Goal: Task Accomplishment & Management: Complete application form

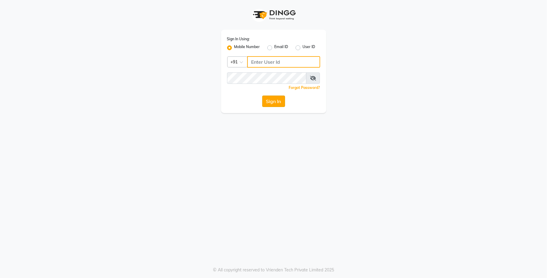
type input "9731937254"
click at [273, 100] on button "Sign In" at bounding box center [273, 100] width 23 height 11
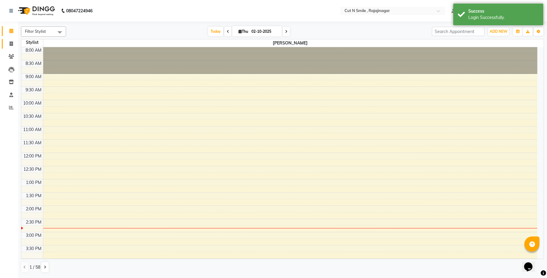
click at [13, 39] on link "Invoice" at bounding box center [9, 44] width 14 height 10
select select "7187"
select select "service"
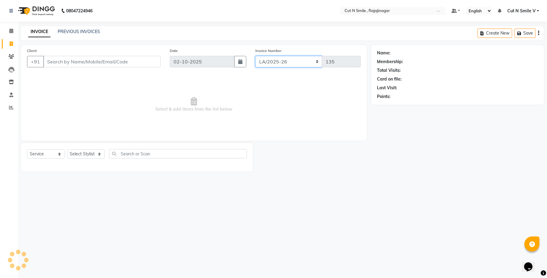
click at [292, 59] on select "[PERSON_NAME]/25-26 LA/2025-26 SH/25 CH/25 SA/25" at bounding box center [288, 61] width 67 height 11
select select "7185"
click at [255, 56] on select "[PERSON_NAME]/25-26 LA/2025-26 SH/25 CH/25 SA/25" at bounding box center [288, 61] width 67 height 11
type input "857"
click at [156, 57] on input "Client" at bounding box center [101, 61] width 117 height 11
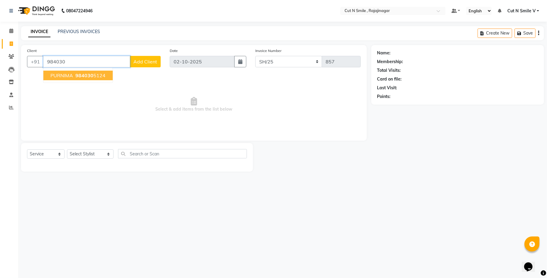
click at [63, 79] on button "PURNIMA 984030 5124" at bounding box center [77, 76] width 69 height 10
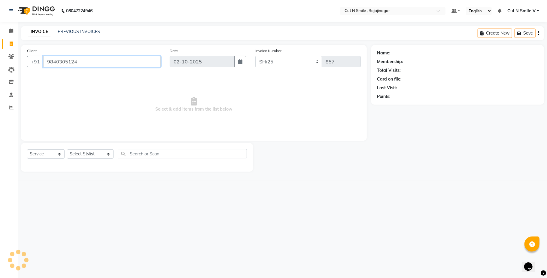
type input "9840305124"
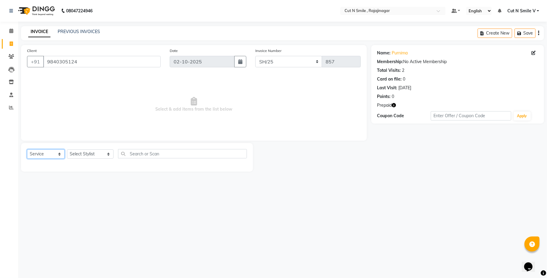
click at [60, 154] on select "Select Service Product Membership Package Voucher Prepaid Gift Card" at bounding box center [46, 153] width 38 height 9
select select "P"
click at [27, 149] on select "Select Service Product Membership Package Voucher Prepaid Gift Card" at bounding box center [46, 153] width 38 height 9
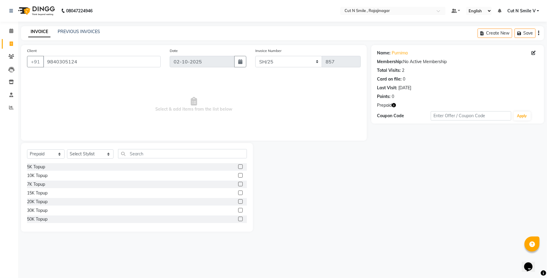
click at [238, 183] on label at bounding box center [240, 184] width 5 height 5
click at [238, 183] on input "checkbox" at bounding box center [240, 184] width 4 height 4
click at [393, 104] on icon "button" at bounding box center [394, 105] width 4 height 4
click at [238, 183] on label at bounding box center [240, 184] width 5 height 5
click at [238, 183] on input "checkbox" at bounding box center [240, 184] width 4 height 4
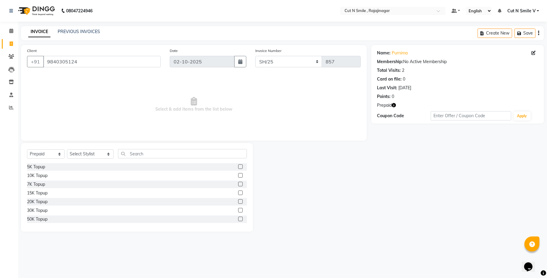
click at [238, 183] on label at bounding box center [240, 184] width 5 height 5
click at [238, 183] on input "checkbox" at bounding box center [240, 184] width 4 height 4
checkbox input "false"
click at [94, 155] on select "Select Stylist [PERSON_NAME] Ammu 3R [PERSON_NAME] VN [PERSON_NAME] 3R [PERSON_…" at bounding box center [90, 153] width 47 height 9
select select "58669"
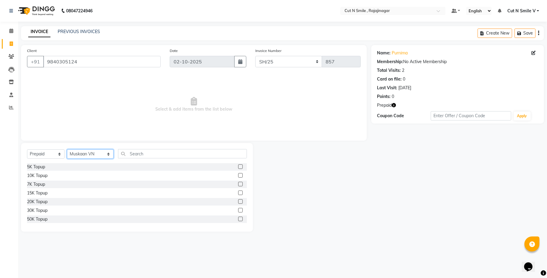
click at [94, 155] on select "Select Stylist [PERSON_NAME] Ammu 3R [PERSON_NAME] VN [PERSON_NAME] 3R [PERSON_…" at bounding box center [90, 153] width 47 height 9
click at [238, 183] on label at bounding box center [240, 184] width 5 height 5
click at [238, 183] on input "checkbox" at bounding box center [240, 184] width 4 height 4
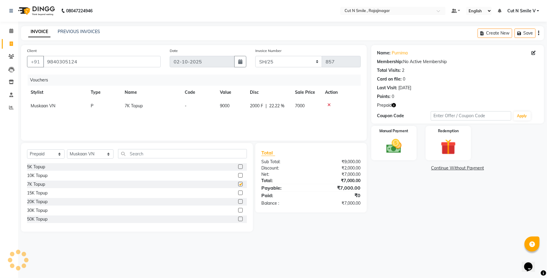
checkbox input "false"
click at [407, 140] on div "Manual Payment" at bounding box center [393, 142] width 47 height 35
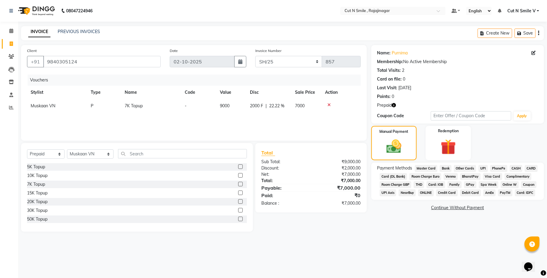
click at [394, 106] on icon "button" at bounding box center [394, 105] width 4 height 4
click at [59, 154] on select "Select Service Product Membership Package Voucher Prepaid Gift Card" at bounding box center [46, 153] width 38 height 9
select select "service"
click at [27, 149] on select "Select Service Product Membership Package Voucher Prepaid Gift Card" at bounding box center [46, 153] width 38 height 9
click at [328, 104] on icon at bounding box center [328, 105] width 3 height 4
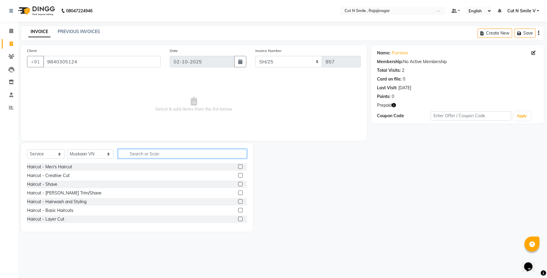
click at [179, 151] on input "text" at bounding box center [182, 153] width 129 height 9
type input "FACI"
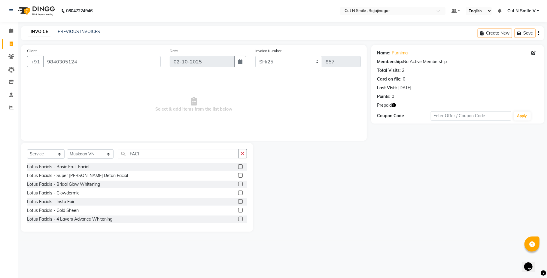
click at [238, 218] on label at bounding box center [240, 218] width 5 height 5
click at [238, 218] on input "checkbox" at bounding box center [240, 219] width 4 height 4
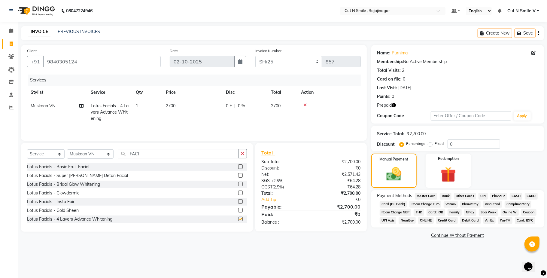
checkbox input "false"
click at [394, 106] on icon "button" at bounding box center [394, 105] width 4 height 4
click at [191, 104] on td "2700" at bounding box center [192, 112] width 60 height 26
select select "58669"
click at [191, 104] on td "2700" at bounding box center [220, 112] width 60 height 26
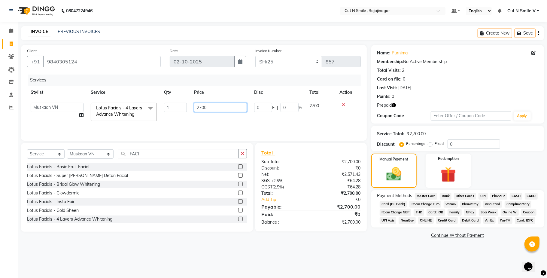
click at [209, 106] on input "2700" at bounding box center [220, 107] width 53 height 9
type input "2"
type input "3350"
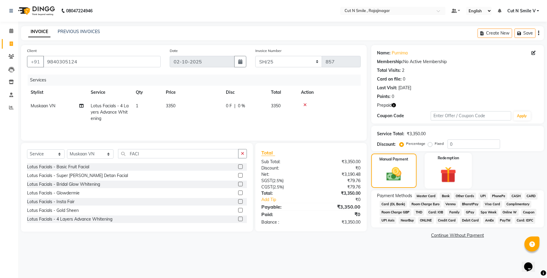
click at [440, 186] on div "Redemption" at bounding box center [447, 170] width 47 height 35
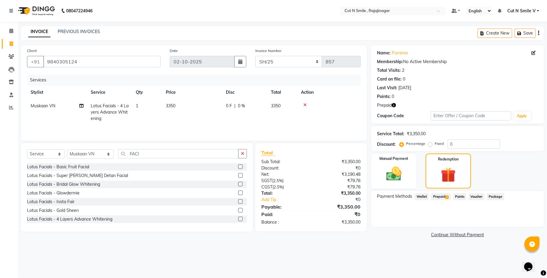
click at [454, 236] on link "Continue Without Payment" at bounding box center [457, 234] width 170 height 6
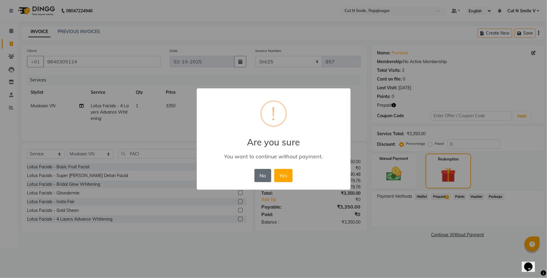
click at [264, 179] on button "No" at bounding box center [262, 175] width 17 height 13
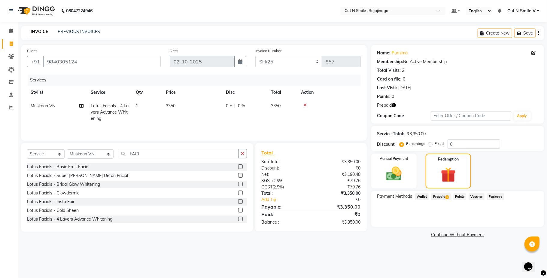
click at [444, 195] on span "Prepaid 1" at bounding box center [441, 196] width 20 height 7
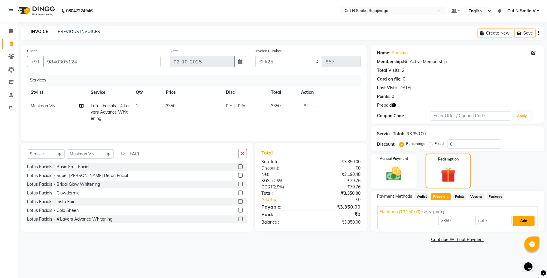
click at [526, 222] on button "Add" at bounding box center [523, 220] width 22 height 10
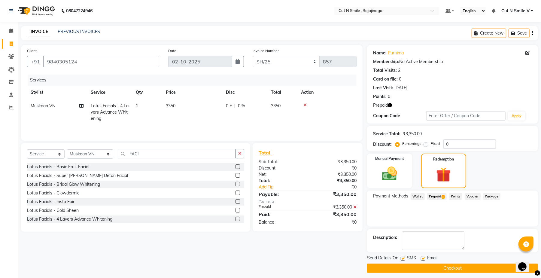
click at [404, 259] on label at bounding box center [402, 258] width 5 height 5
click at [404, 259] on input "checkbox" at bounding box center [402, 258] width 4 height 4
checkbox input "false"
click at [424, 259] on label at bounding box center [422, 258] width 5 height 5
click at [424, 259] on input "checkbox" at bounding box center [422, 258] width 4 height 4
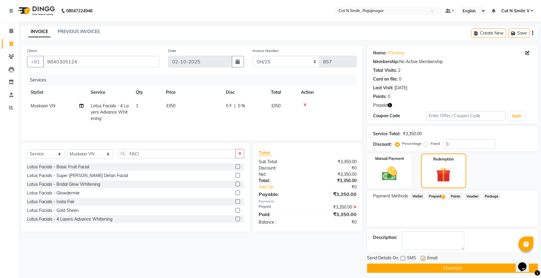
checkbox input "false"
click at [430, 267] on button "Checkout" at bounding box center [452, 267] width 171 height 9
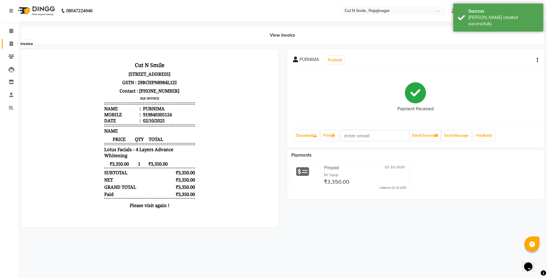
click at [14, 44] on span at bounding box center [11, 44] width 11 height 7
select select "service"
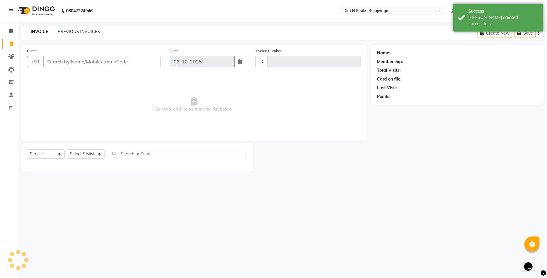
type input "135"
click at [122, 64] on input "Client" at bounding box center [101, 61] width 117 height 11
click at [279, 64] on select "[PERSON_NAME]/25-26 LA/2025-26 SH/25 CH/25 SA/25" at bounding box center [288, 61] width 67 height 11
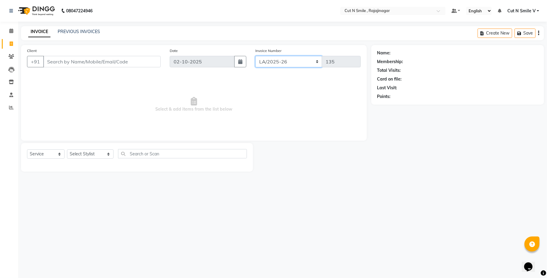
select select "7185"
click at [255, 56] on select "[PERSON_NAME]/25-26 LA/2025-26 SH/25 CH/25 SA/25" at bounding box center [288, 61] width 67 height 11
type input "858"
click at [140, 64] on input "Client" at bounding box center [101, 61] width 117 height 11
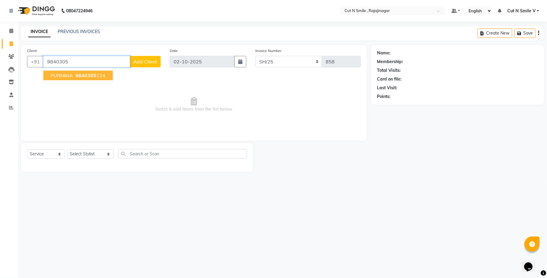
click at [86, 79] on button "PURNIMA 9840305 124" at bounding box center [77, 76] width 69 height 10
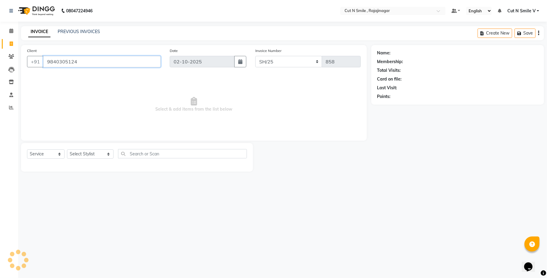
type input "9840305124"
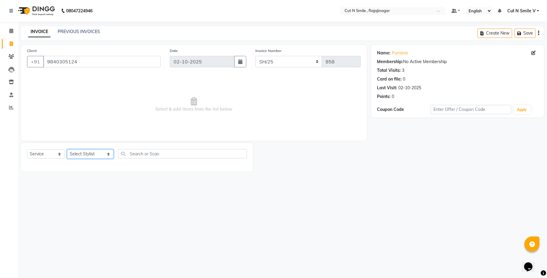
click at [93, 151] on select "Select Stylist [PERSON_NAME] Ammu 3R [PERSON_NAME] VN [PERSON_NAME] 3R [PERSON_…" at bounding box center [90, 153] width 47 height 9
select select "57485"
click at [67, 149] on select "Select Stylist [PERSON_NAME] Ammu 3R [PERSON_NAME] VN [PERSON_NAME] 3R [PERSON_…" at bounding box center [90, 153] width 47 height 9
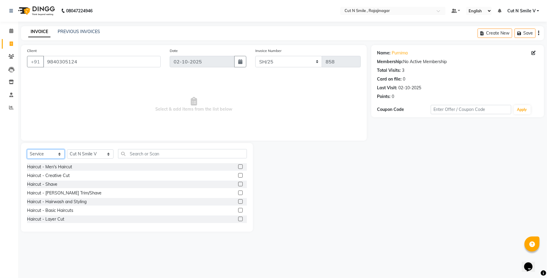
click at [60, 155] on select "Select Service Product Membership Package Voucher Prepaid Gift Card" at bounding box center [46, 153] width 38 height 9
select select "P"
click at [27, 149] on select "Select Service Product Membership Package Voucher Prepaid Gift Card" at bounding box center [46, 153] width 38 height 9
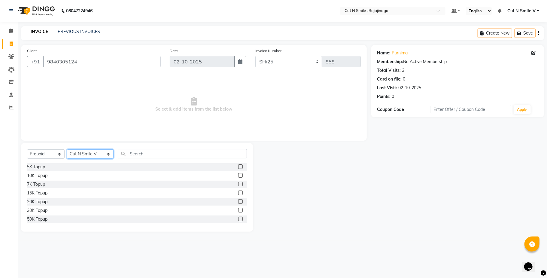
click at [93, 155] on select "Select Stylist [PERSON_NAME] Ammu 3R [PERSON_NAME] VN [PERSON_NAME] 3R [PERSON_…" at bounding box center [90, 153] width 47 height 9
select select "58669"
click at [238, 184] on label at bounding box center [240, 184] width 5 height 5
click at [238, 184] on input "checkbox" at bounding box center [240, 184] width 4 height 4
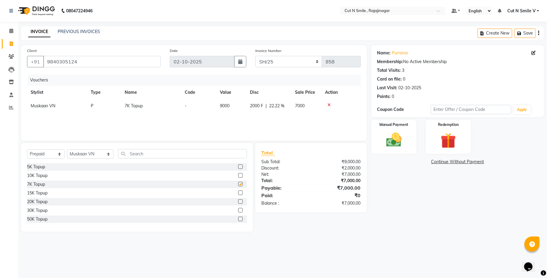
checkbox input "false"
click at [387, 142] on img at bounding box center [394, 140] width 26 height 19
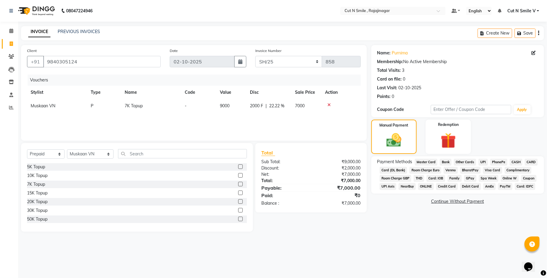
click at [491, 162] on span "PhonePe" at bounding box center [498, 161] width 17 height 7
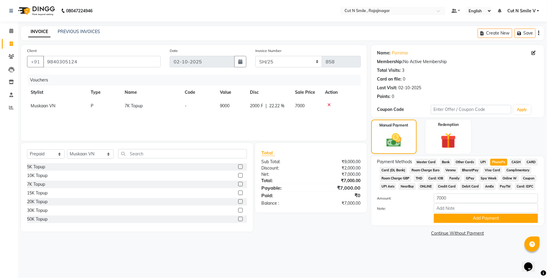
click at [526, 161] on span "CARD" at bounding box center [530, 161] width 13 height 7
click at [495, 219] on button "Add Payment" at bounding box center [485, 217] width 104 height 9
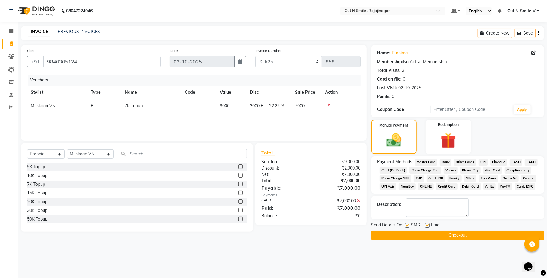
click at [491, 238] on button "Checkout" at bounding box center [457, 234] width 173 height 9
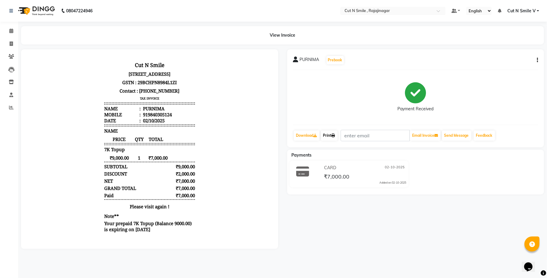
click at [331, 134] on link "Print" at bounding box center [329, 135] width 17 height 10
click at [8, 41] on span at bounding box center [11, 44] width 11 height 7
select select "service"
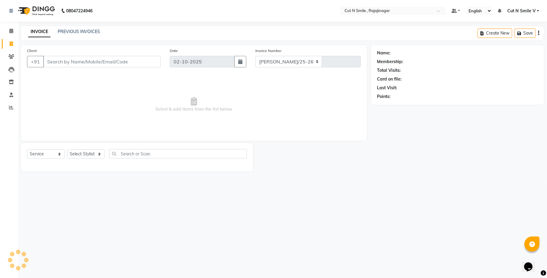
select select "7187"
type input "135"
click at [289, 62] on select "[PERSON_NAME]/25-26 LA/2025-26 SH/25 CH/25 SA/25" at bounding box center [288, 61] width 67 height 11
select select "7185"
click at [255, 56] on select "[PERSON_NAME]/25-26 LA/2025-26 SH/25 CH/25 SA/25" at bounding box center [288, 61] width 67 height 11
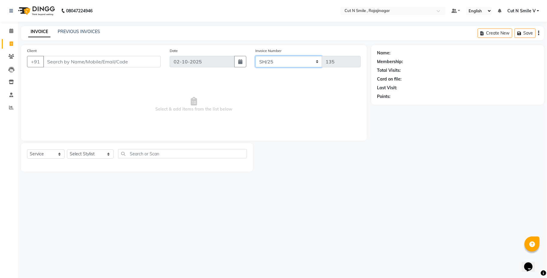
type input "859"
click at [159, 58] on input "Client" at bounding box center [101, 61] width 117 height 11
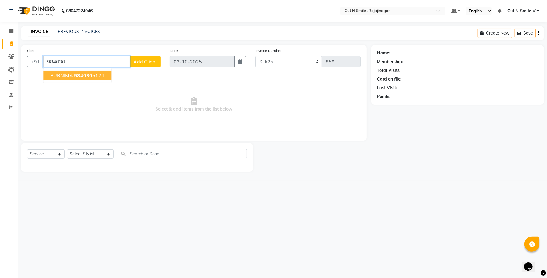
click at [106, 77] on button "PURNIMA 984030 5124" at bounding box center [77, 76] width 68 height 10
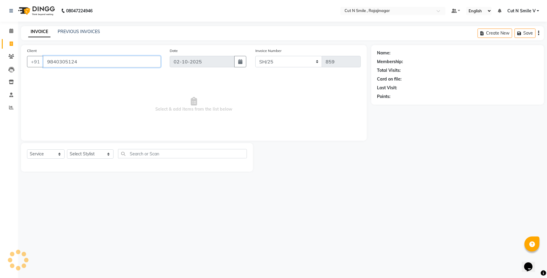
type input "9840305124"
click at [104, 156] on select "Select Stylist [PERSON_NAME] Ammu 3R [PERSON_NAME] VN [PERSON_NAME] 3R [PERSON_…" at bounding box center [90, 153] width 47 height 9
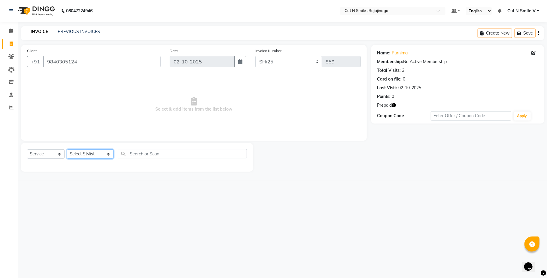
select select "57485"
click at [67, 149] on select "Select Stylist [PERSON_NAME] Ammu 3R [PERSON_NAME] VN [PERSON_NAME] 3R [PERSON_…" at bounding box center [90, 153] width 47 height 9
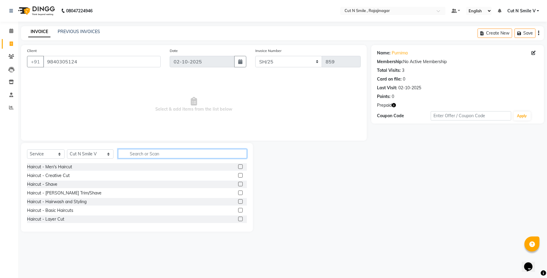
click at [152, 156] on input "text" at bounding box center [182, 153] width 129 height 9
type input "FACI"
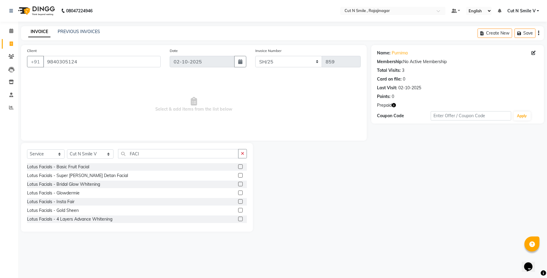
click at [238, 184] on label at bounding box center [240, 184] width 5 height 5
click at [238, 184] on input "checkbox" at bounding box center [240, 184] width 4 height 4
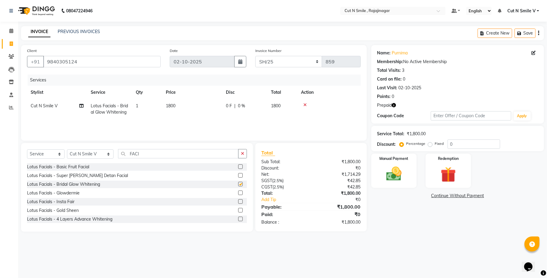
checkbox input "false"
click at [196, 156] on input "FACI" at bounding box center [178, 153] width 120 height 9
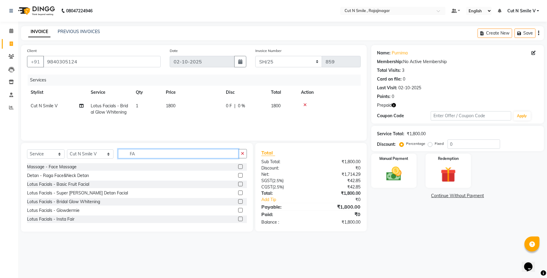
type input "F"
type input "H"
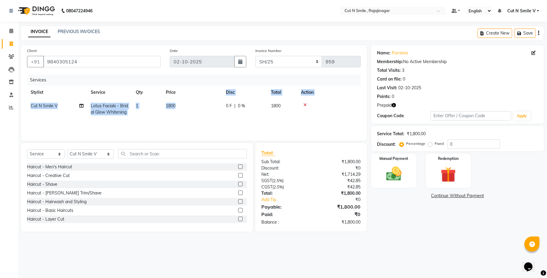
drag, startPoint x: 190, startPoint y: 97, endPoint x: 190, endPoint y: 101, distance: 4.8
click at [190, 101] on table "Stylist Service Qty Price Disc Total Action Cut N Smile V Lotus Facials - Brida…" at bounding box center [193, 102] width 333 height 33
click at [190, 101] on td "1800" at bounding box center [192, 109] width 60 height 20
select select "57485"
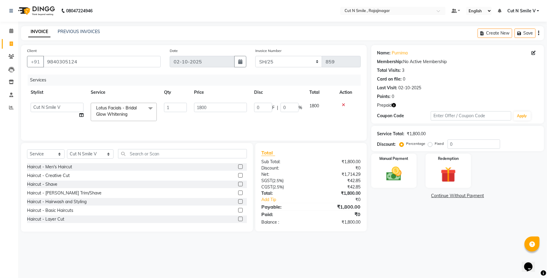
click at [190, 101] on td "1800" at bounding box center [220, 112] width 60 height 26
click at [205, 110] on input "1800" at bounding box center [220, 107] width 53 height 9
type input "2000"
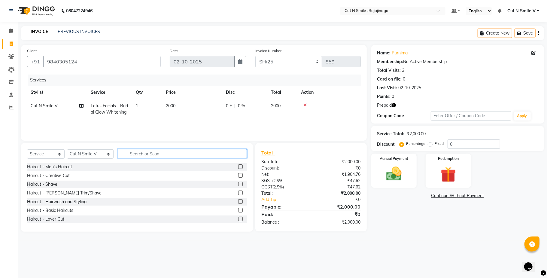
click at [193, 151] on input "text" at bounding box center [182, 153] width 129 height 9
type input "WAXING"
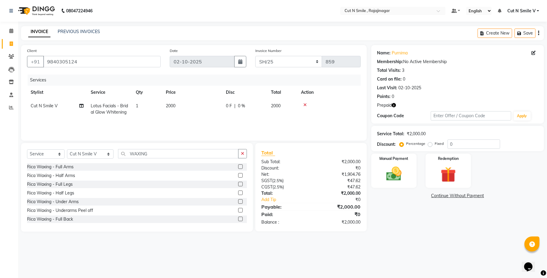
click at [238, 167] on label at bounding box center [240, 166] width 5 height 5
click at [238, 167] on input "checkbox" at bounding box center [240, 167] width 4 height 4
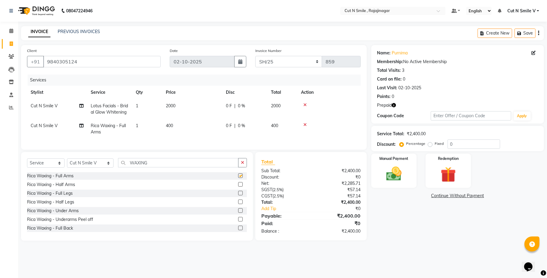
checkbox input "false"
click at [238, 212] on label at bounding box center [240, 210] width 5 height 5
click at [238, 212] on input "checkbox" at bounding box center [240, 211] width 4 height 4
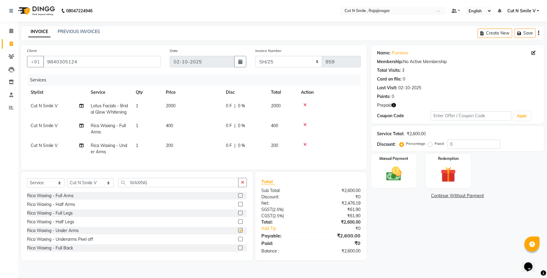
checkbox input "false"
click at [174, 186] on input "WAXING" at bounding box center [178, 182] width 120 height 9
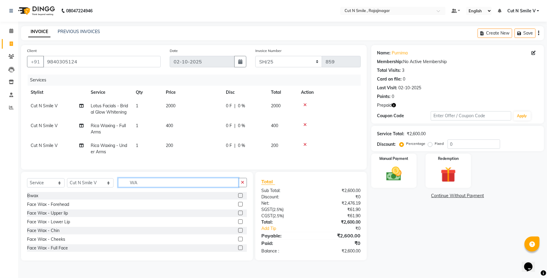
type input "W"
type input "PED"
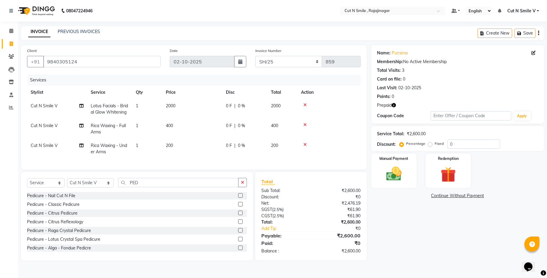
click at [238, 206] on label at bounding box center [240, 204] width 5 height 5
click at [238, 206] on input "checkbox" at bounding box center [240, 204] width 4 height 4
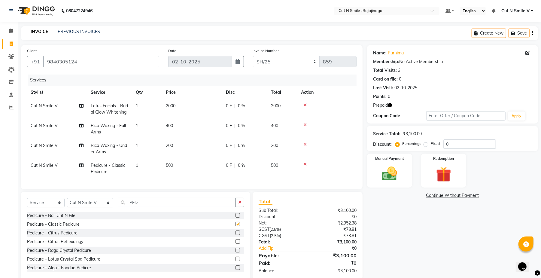
checkbox input "false"
click at [183, 167] on td "500" at bounding box center [192, 168] width 60 height 20
select select "57485"
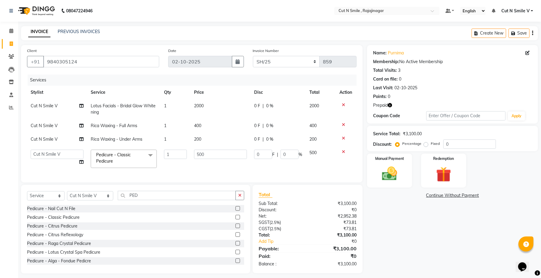
click at [183, 167] on td "1" at bounding box center [175, 159] width 30 height 26
click at [206, 158] on input "500" at bounding box center [220, 153] width 53 height 9
type input "5"
type input "600"
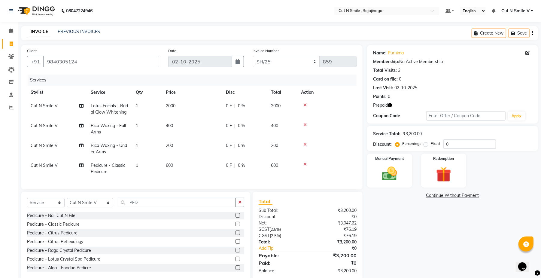
click at [226, 176] on div "Services Stylist Service Qty Price Disc Total Action Cut N Smile V Lotus Facial…" at bounding box center [191, 128] width 329 height 109
click at [458, 178] on div "Redemption" at bounding box center [443, 170] width 47 height 35
click at [438, 193] on span "Prepaid 1" at bounding box center [437, 196] width 20 height 7
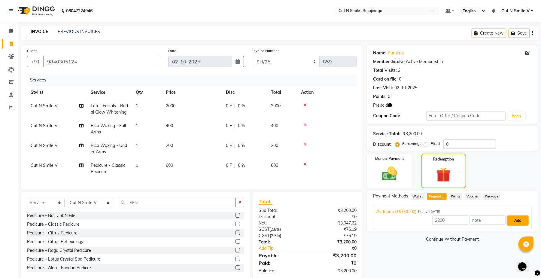
click at [518, 222] on button "Add" at bounding box center [517, 220] width 22 height 10
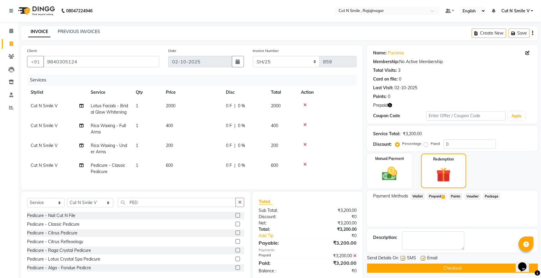
click at [484, 265] on button "Checkout" at bounding box center [452, 267] width 171 height 9
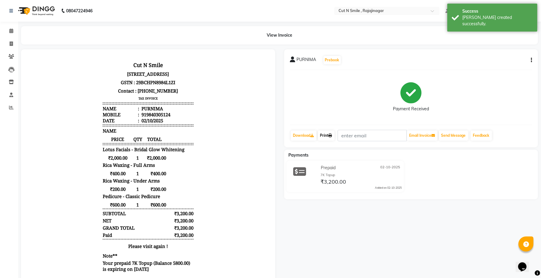
click at [334, 136] on link "Print" at bounding box center [326, 135] width 17 height 10
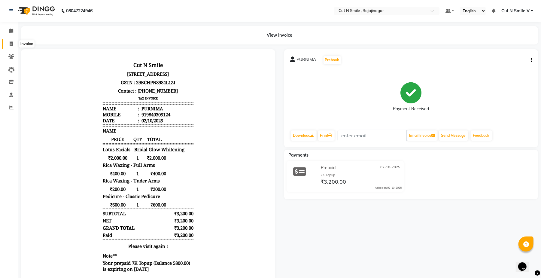
click at [10, 42] on icon at bounding box center [11, 43] width 3 height 5
select select "service"
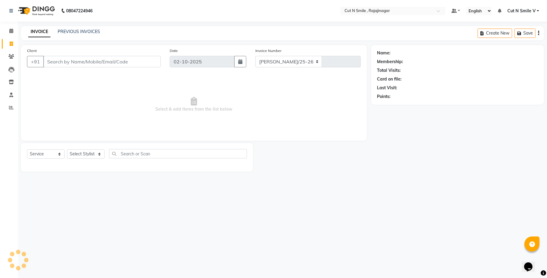
select select "7187"
type input "135"
click at [279, 67] on select "[PERSON_NAME]/25-26 LA/2025-26 SH/25 CH/25 SA/25" at bounding box center [288, 61] width 67 height 11
select select "7185"
click at [255, 56] on select "[PERSON_NAME]/25-26 LA/2025-26 SH/25 CH/25 SA/25" at bounding box center [288, 61] width 67 height 11
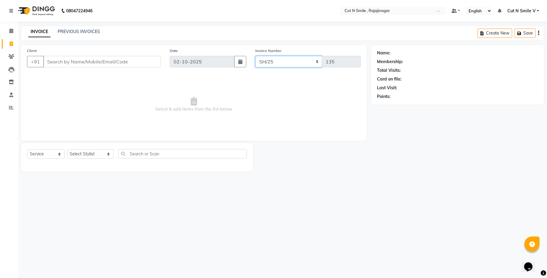
type input "860"
click at [125, 64] on input "Client" at bounding box center [101, 61] width 117 height 11
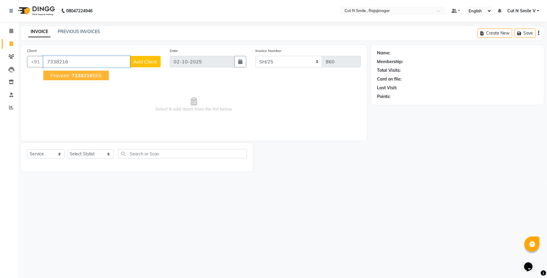
click at [96, 79] on button "Praveen 7338216 555" at bounding box center [75, 76] width 65 height 10
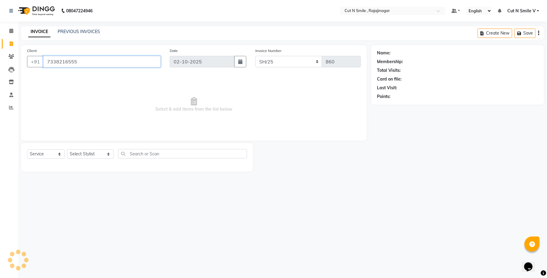
type input "7338216555"
click at [394, 105] on icon "button" at bounding box center [394, 105] width 4 height 4
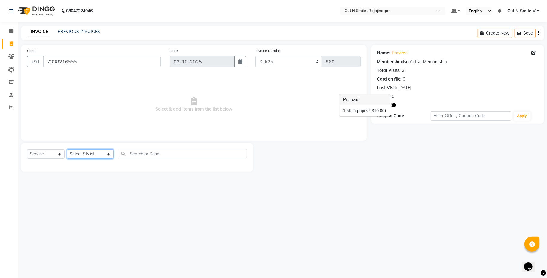
click at [89, 153] on select "Select Stylist [PERSON_NAME] Ammu 3R [PERSON_NAME] VN [PERSON_NAME] 3R [PERSON_…" at bounding box center [90, 153] width 47 height 9
select select "57485"
click at [67, 149] on select "Select Stylist [PERSON_NAME] Ammu 3R [PERSON_NAME] VN [PERSON_NAME] 3R [PERSON_…" at bounding box center [90, 153] width 47 height 9
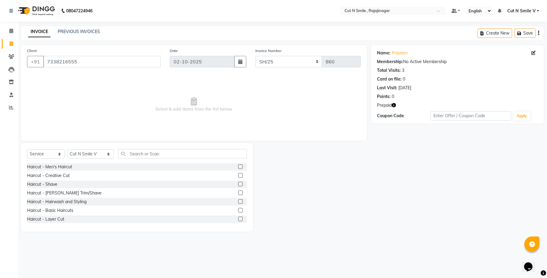
click at [238, 194] on label at bounding box center [240, 192] width 5 height 5
click at [238, 194] on input "checkbox" at bounding box center [240, 193] width 4 height 4
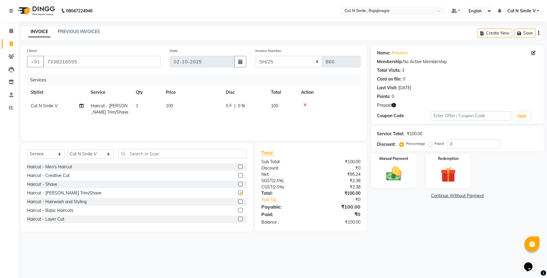
checkbox input "false"
click at [459, 169] on img at bounding box center [448, 174] width 26 height 20
click at [447, 197] on span "1" at bounding box center [446, 197] width 3 height 4
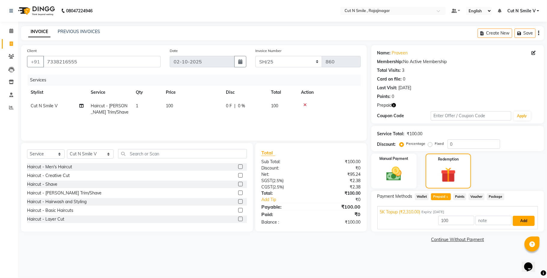
click at [514, 223] on button "Add" at bounding box center [523, 220] width 22 height 10
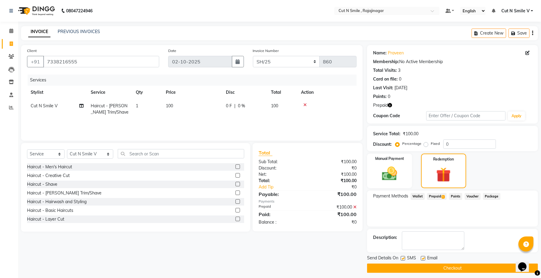
click at [404, 259] on label at bounding box center [402, 258] width 5 height 5
click at [404, 259] on input "checkbox" at bounding box center [402, 258] width 4 height 4
checkbox input "false"
click at [421, 256] on label at bounding box center [422, 258] width 5 height 5
click at [421, 256] on input "checkbox" at bounding box center [422, 258] width 4 height 4
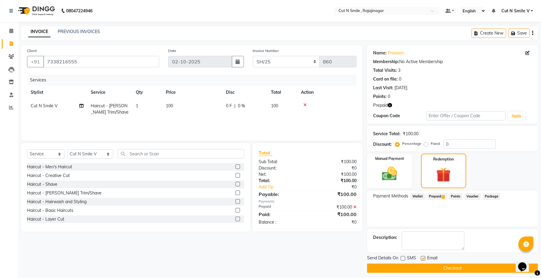
checkbox input "false"
click at [438, 270] on button "Checkout" at bounding box center [452, 267] width 171 height 9
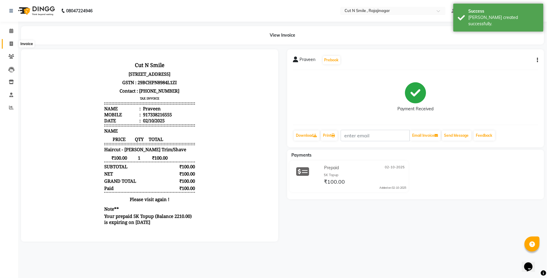
click at [11, 41] on span at bounding box center [11, 44] width 11 height 7
select select "service"
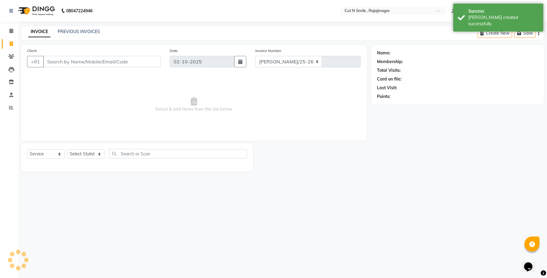
select select "7187"
type input "135"
click at [273, 56] on select "[PERSON_NAME]/25-26 LA/2025-26 SH/25 CH/25 SA/25" at bounding box center [288, 61] width 67 height 11
select select "7185"
click at [255, 56] on select "[PERSON_NAME]/25-26 LA/2025-26 SH/25 CH/25 SA/25" at bounding box center [288, 61] width 67 height 11
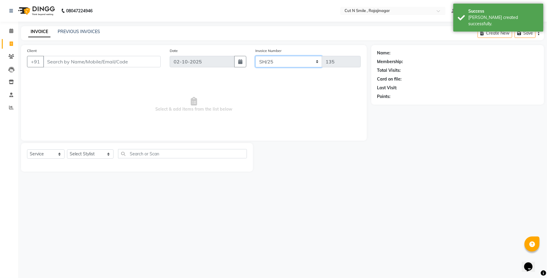
type input "861"
click at [150, 66] on input "Client" at bounding box center [101, 61] width 117 height 11
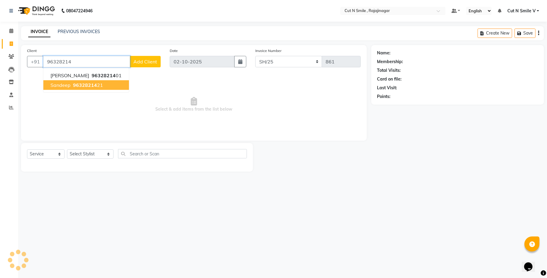
click at [106, 82] on button "Sandeep 96328214 21" at bounding box center [86, 85] width 86 height 10
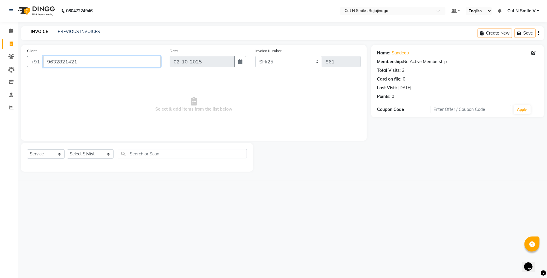
click at [145, 59] on input "9632821421" at bounding box center [101, 61] width 117 height 11
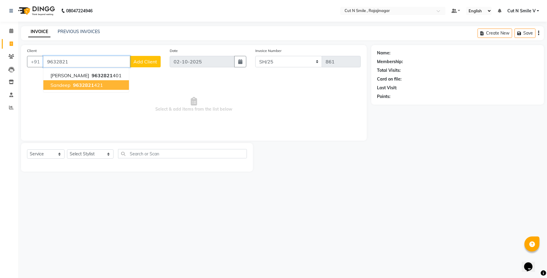
click at [106, 86] on button "Sandeep 9632821 421" at bounding box center [86, 85] width 86 height 10
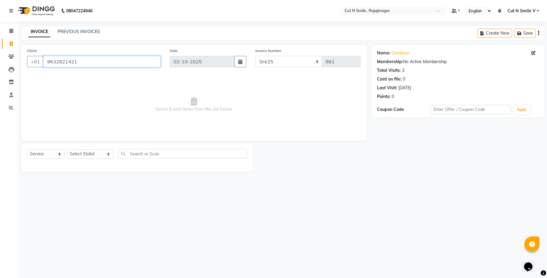
click at [89, 62] on input "9632821421" at bounding box center [101, 61] width 117 height 11
type input "9"
click at [94, 76] on span "9632821421" at bounding box center [88, 75] width 30 height 6
click at [128, 63] on input "9632821421" at bounding box center [101, 61] width 117 height 11
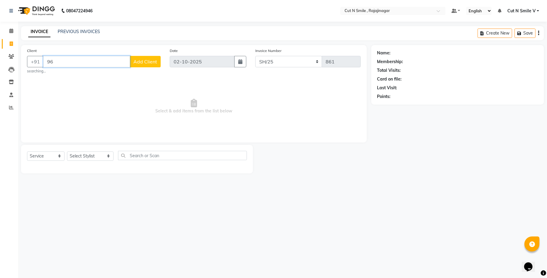
type input "9"
